Goal: Task Accomplishment & Management: Use online tool/utility

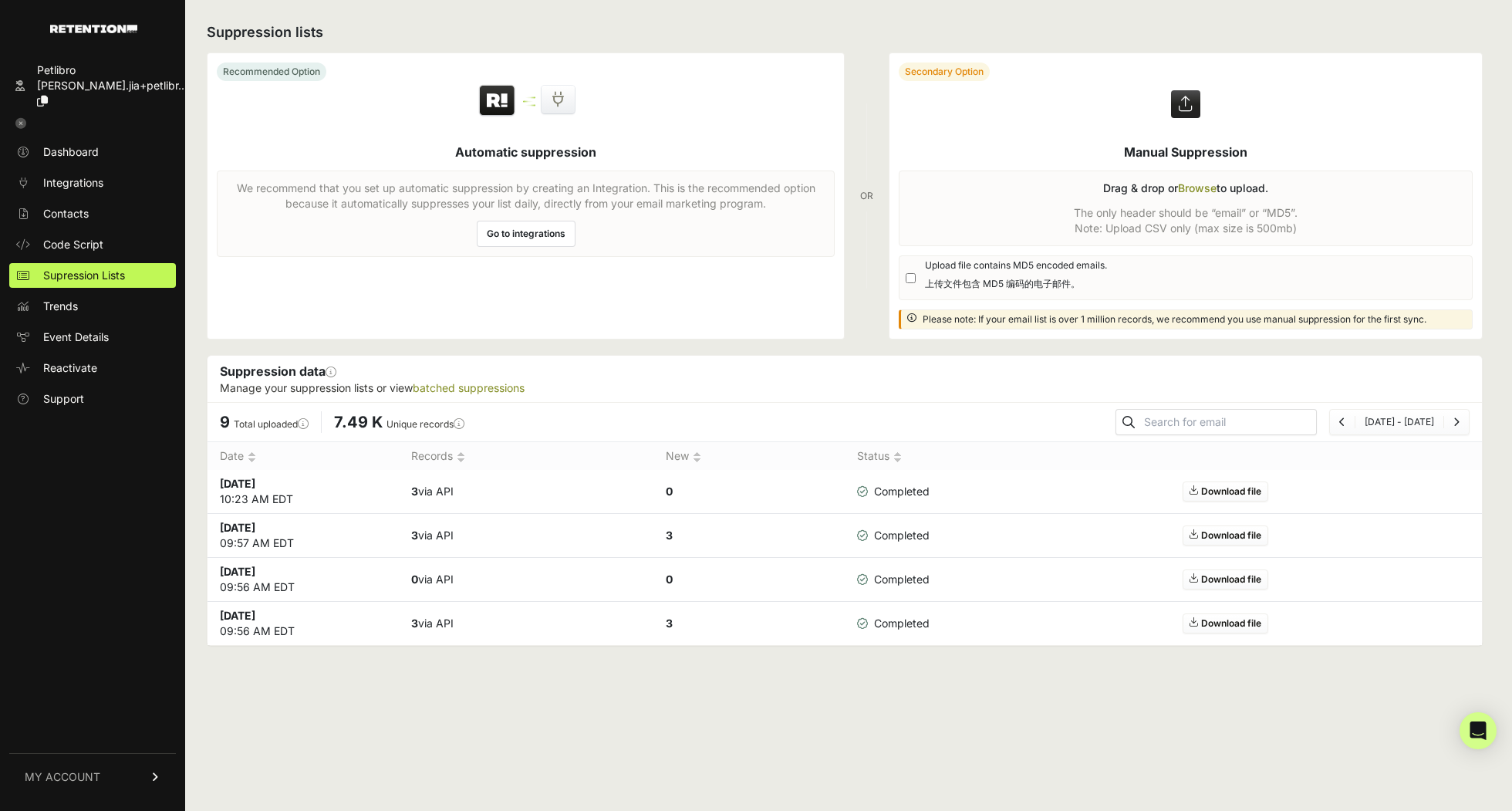
click at [907, 279] on input "Upload file contains MD5 encoded emails. 上传文件包含 MD5 编码的电子邮件。" at bounding box center [911, 279] width 10 height 10
checkbox input "true"
drag, startPoint x: 1215, startPoint y: 211, endPoint x: 1239, endPoint y: 211, distance: 24.0
click at [1239, 211] on label at bounding box center [1185, 196] width 592 height 285
click at [0, 0] on input "file" at bounding box center [0, 0] width 0 height 0
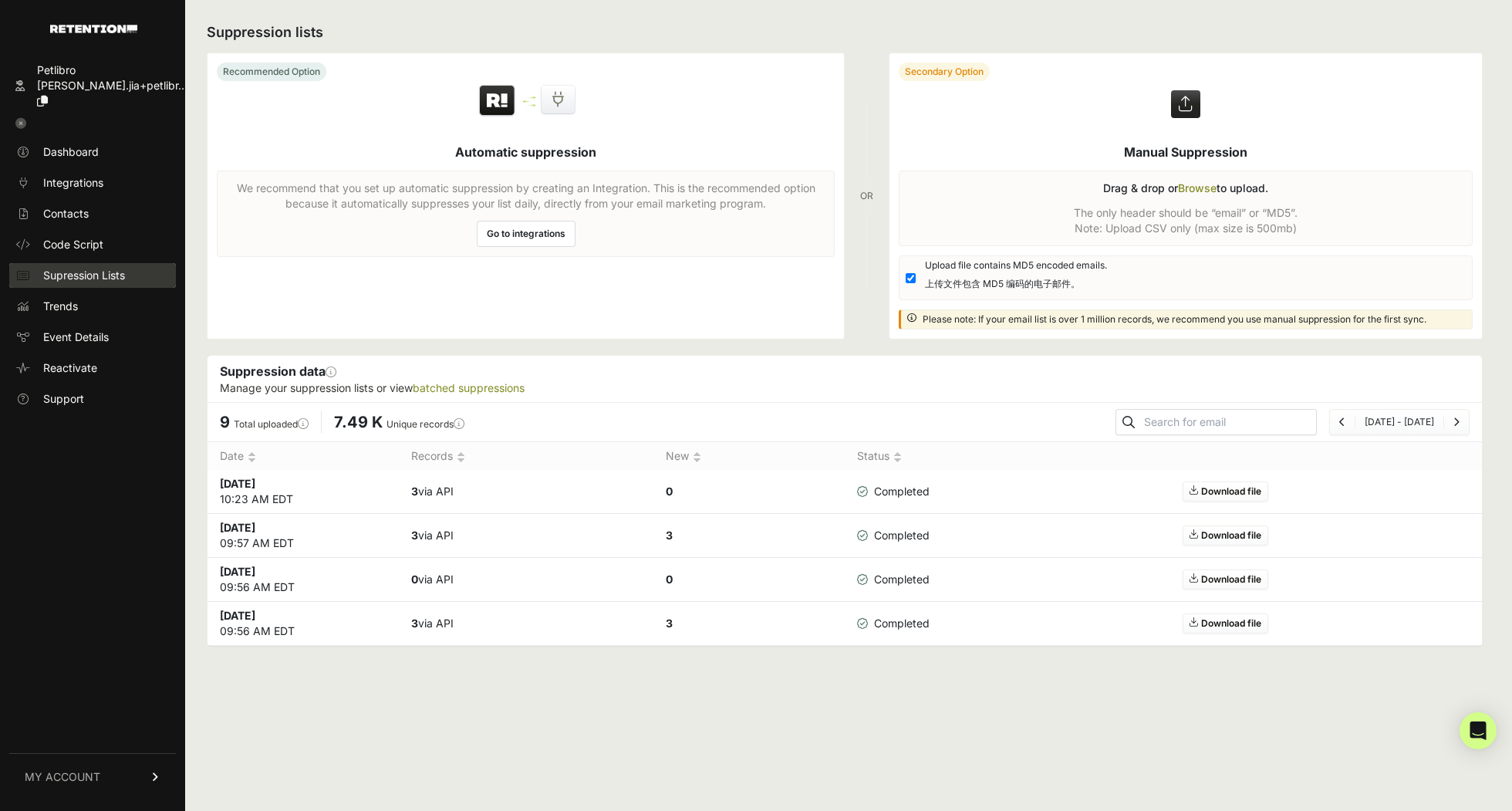
click at [135, 263] on link "Supression Lists" at bounding box center [92, 275] width 167 height 25
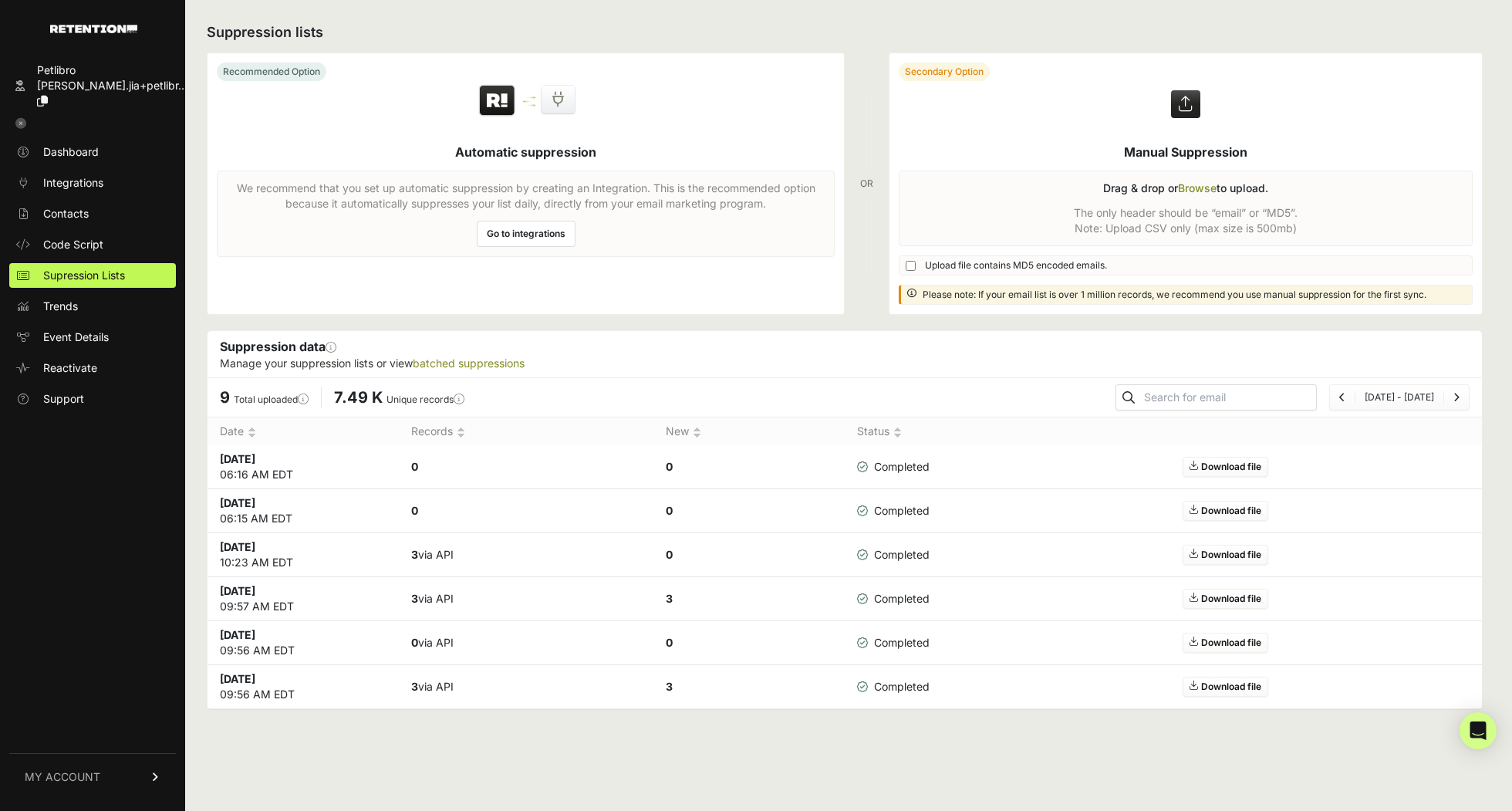
click at [364, 400] on span "7.49 K" at bounding box center [358, 398] width 48 height 19
click at [456, 455] on td "0" at bounding box center [525, 467] width 255 height 44
click at [266, 394] on label "Total uploaded This number reflects the total number of emails uploaded to supp…" at bounding box center [271, 400] width 74 height 12
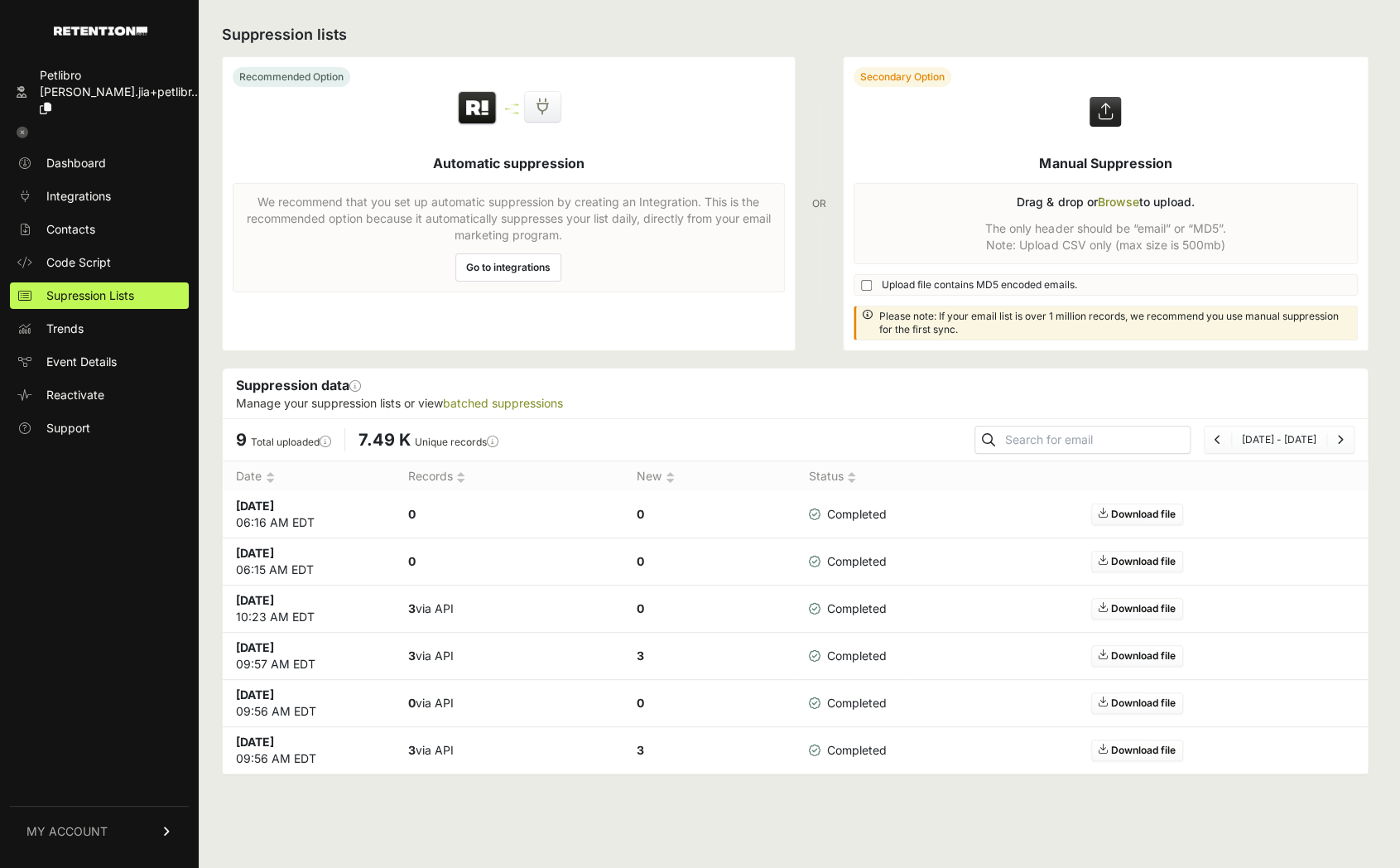
click at [413, 510] on strong "0" at bounding box center [411, 514] width 7 height 15
click at [417, 549] on td "0" at bounding box center [508, 562] width 230 height 47
